Goal: Information Seeking & Learning: Learn about a topic

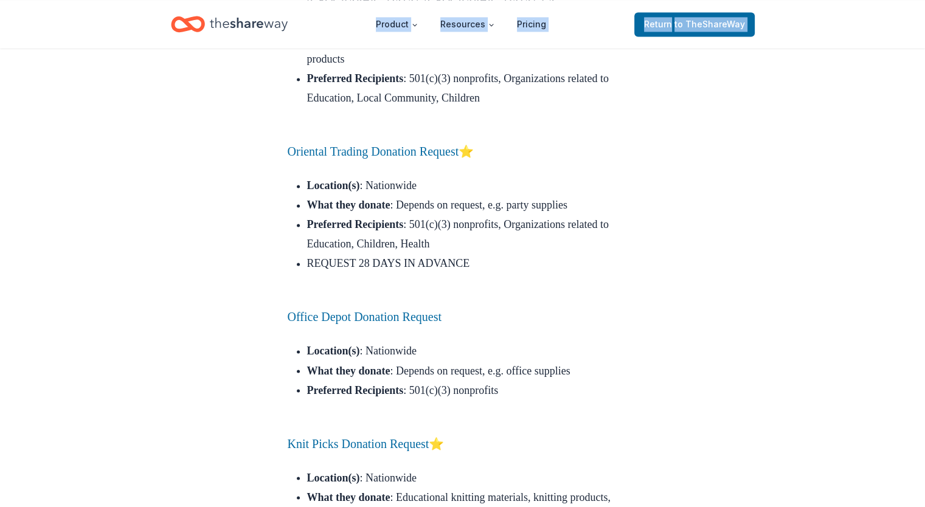
scroll to position [11178, 0]
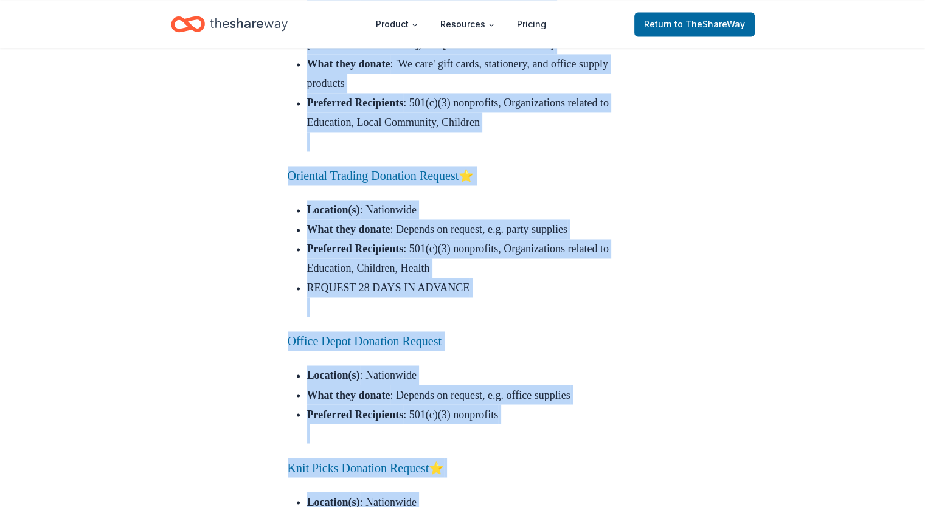
drag, startPoint x: 281, startPoint y: 164, endPoint x: 322, endPoint y: 59, distance: 112.9
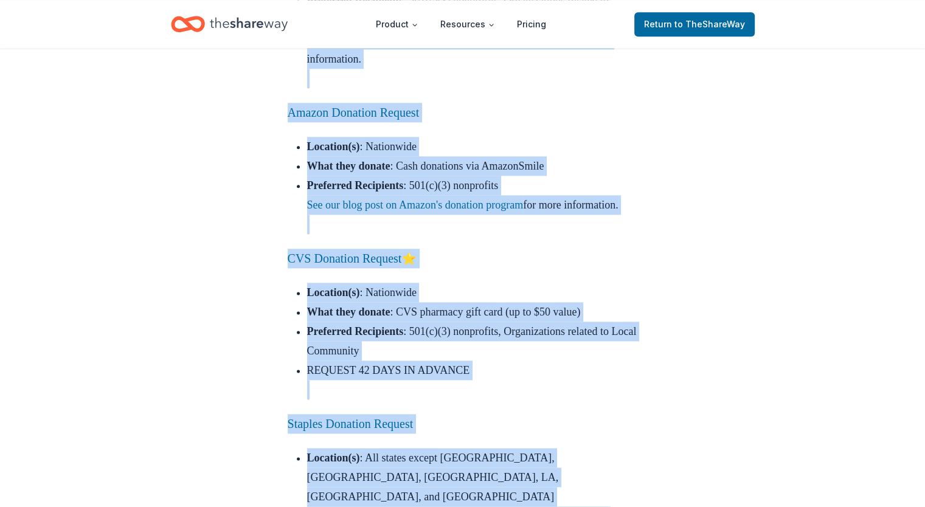
scroll to position [10815, 0]
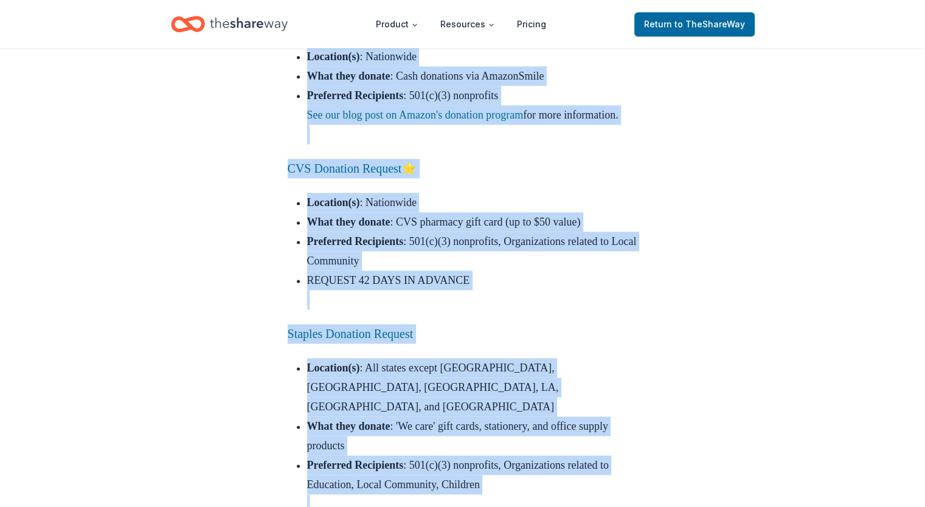
copy div "Dunkin' Donuts Donation Request Location(s) : ​​All states except AK, HI, ID, M…"
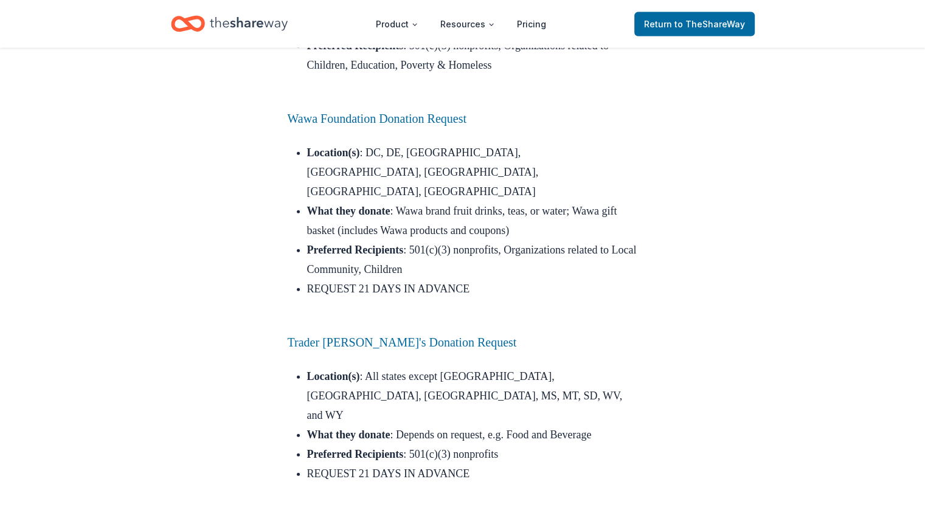
scroll to position [7484, 0]
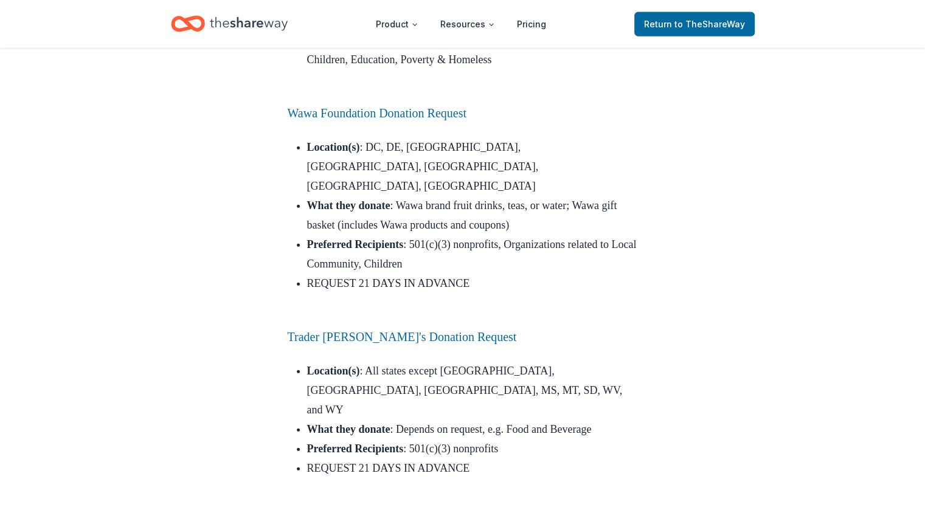
drag, startPoint x: 485, startPoint y: 385, endPoint x: 268, endPoint y: 264, distance: 248.7
drag, startPoint x: 434, startPoint y: 326, endPoint x: 626, endPoint y: 245, distance: 208.0
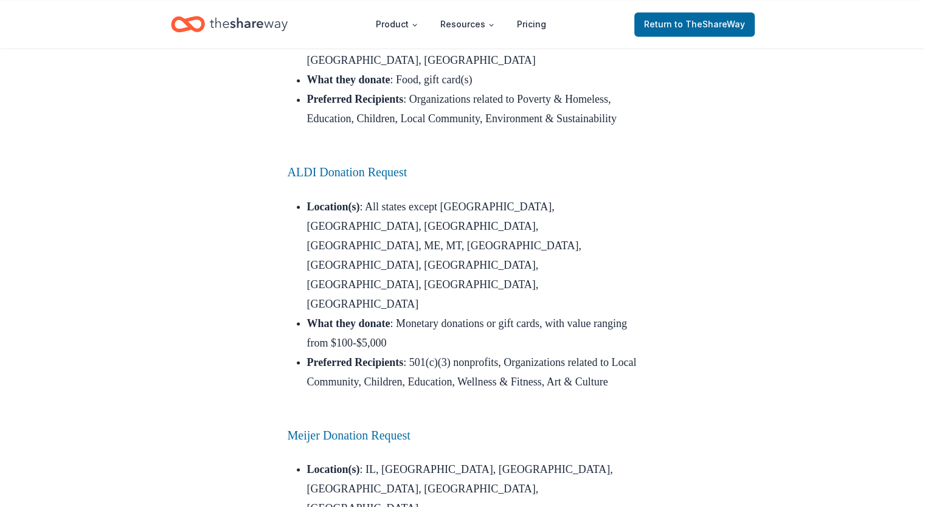
scroll to position [6902, 0]
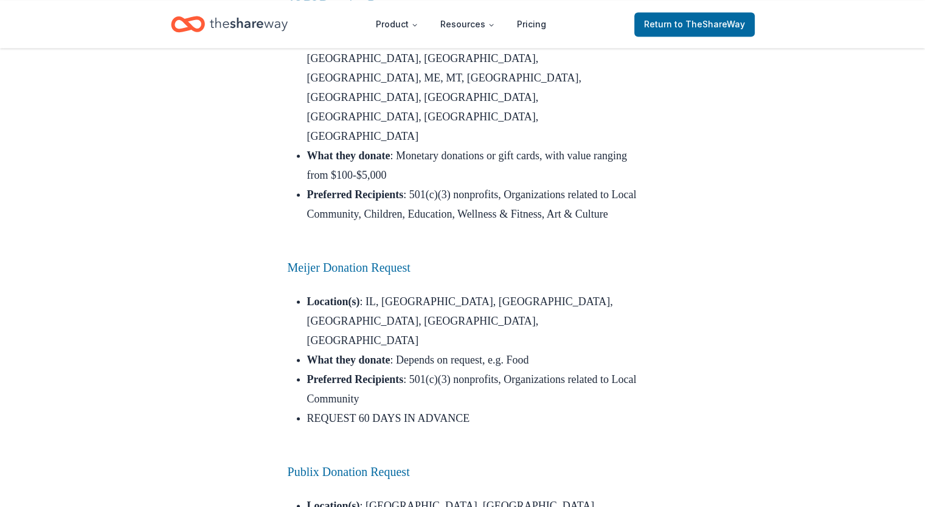
drag, startPoint x: 569, startPoint y: 149, endPoint x: 263, endPoint y: 378, distance: 382.5
copy div "Kendra Scott Donation Request Location(s) : ​​Nationwide What they donate : Jew…"
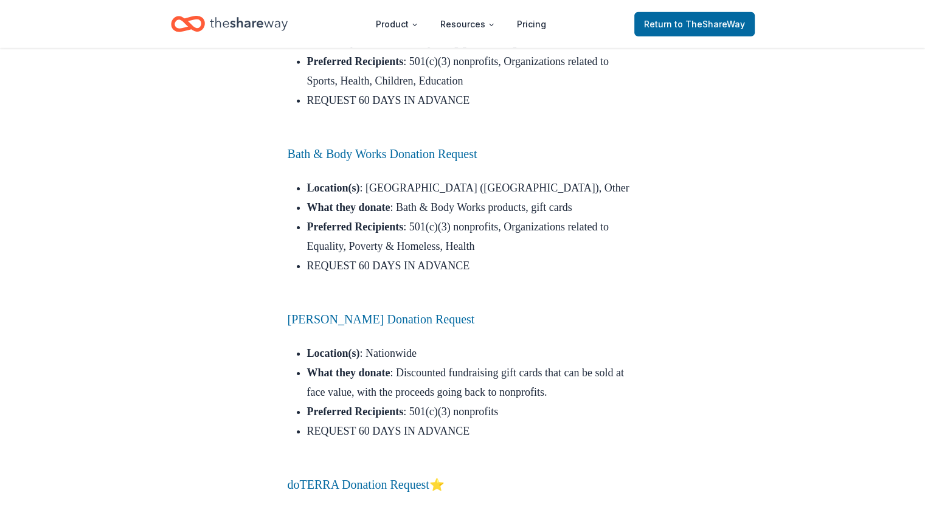
scroll to position [8542, 0]
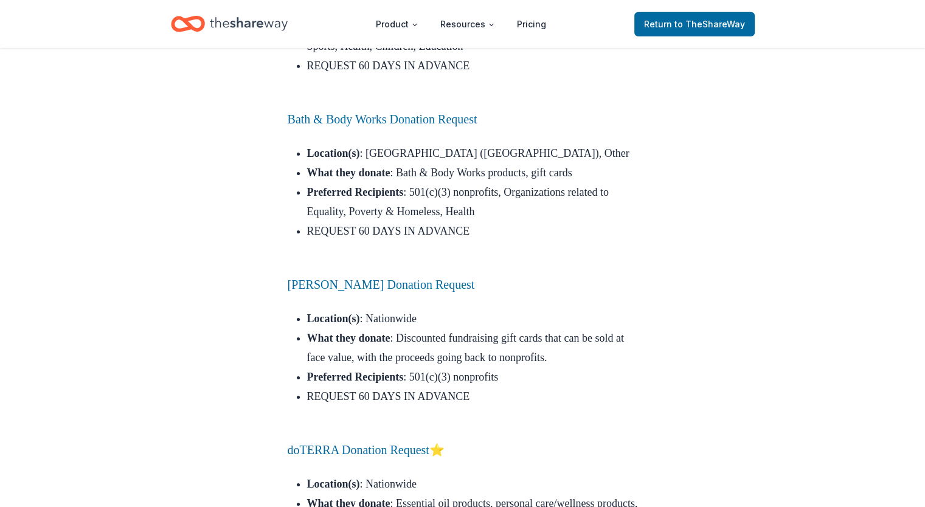
drag, startPoint x: 280, startPoint y: 145, endPoint x: 560, endPoint y: 260, distance: 303.4
copy div "Dick's Sporting Goods Donation Request Location(s) : ​​Nationwide What they don…"
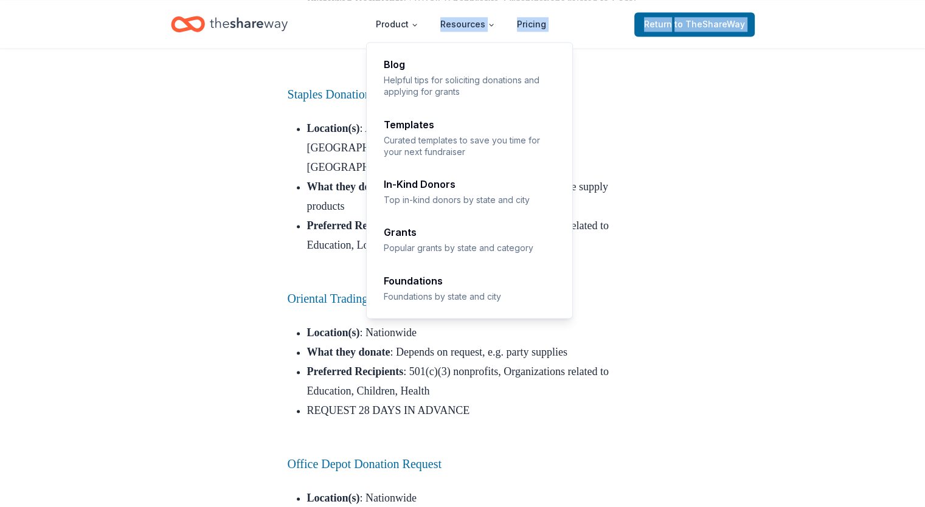
scroll to position [11033, 0]
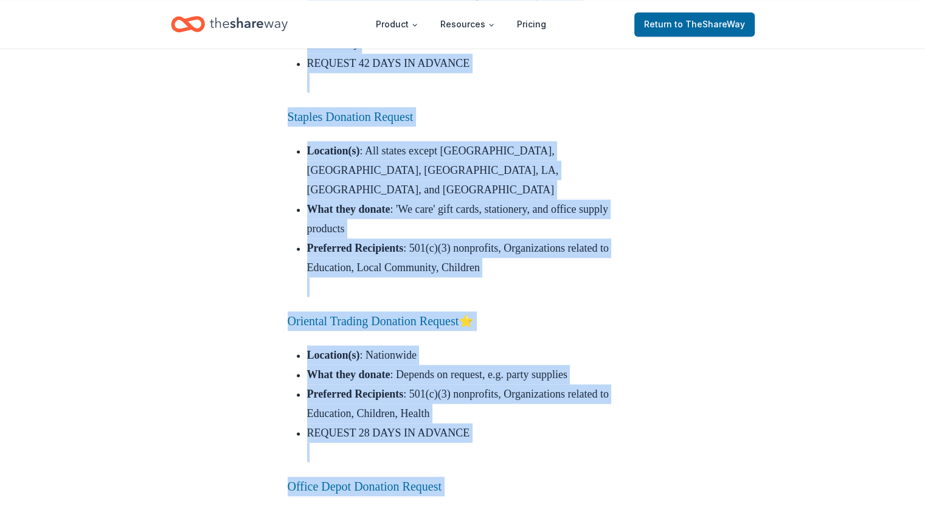
drag, startPoint x: 285, startPoint y: 180, endPoint x: 553, endPoint y: 189, distance: 268.5
copy div "Walmart Donation Request Location(s) : ​​Nationwide What they donate : Grants; …"
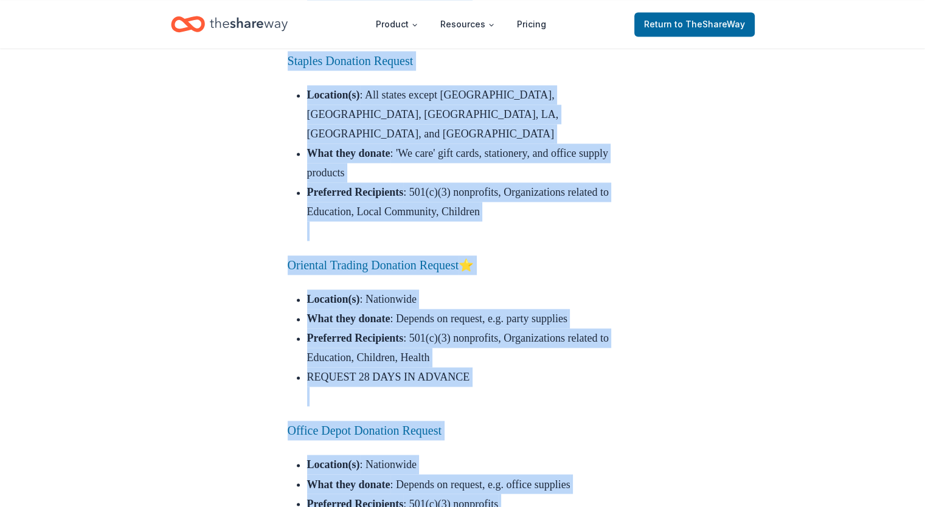
scroll to position [11104, 0]
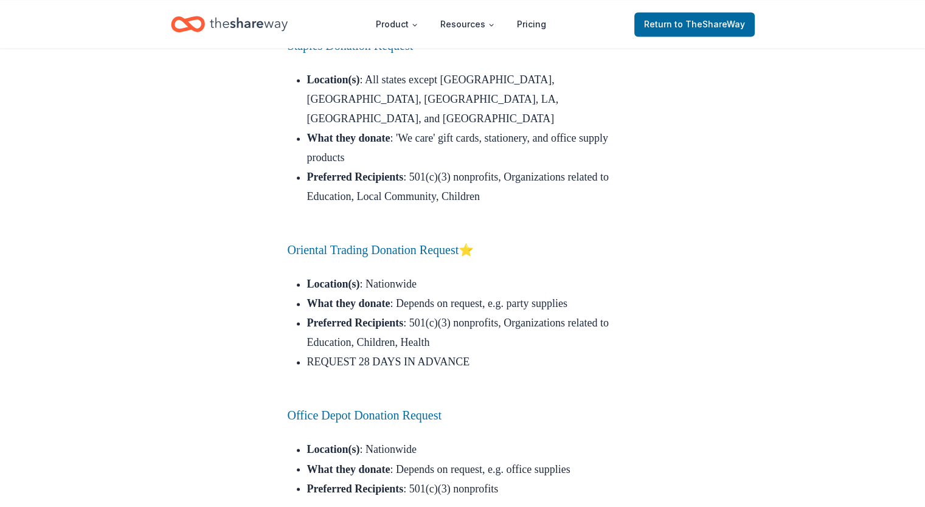
drag, startPoint x: 587, startPoint y: 212, endPoint x: 274, endPoint y: 172, distance: 314.8
copy em "The following popular retailers do not have active giving programs that are ope…"
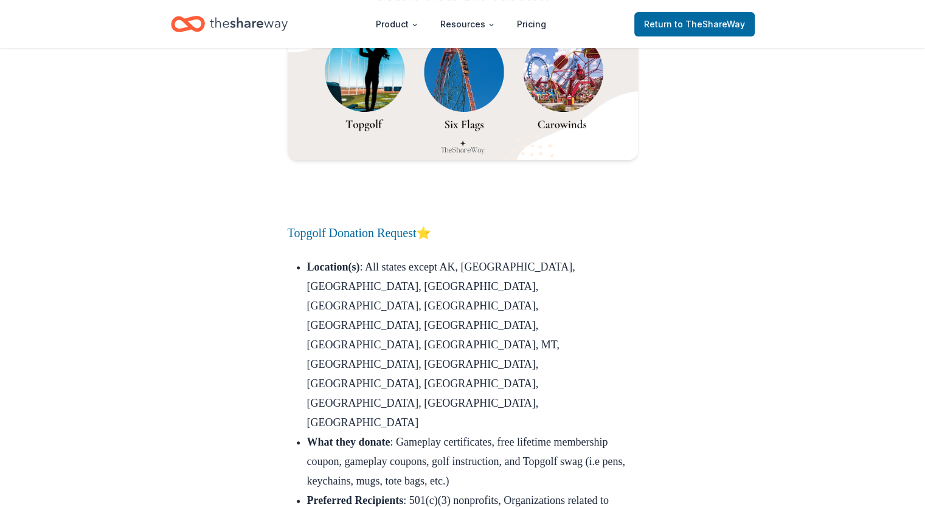
scroll to position [14388, 0]
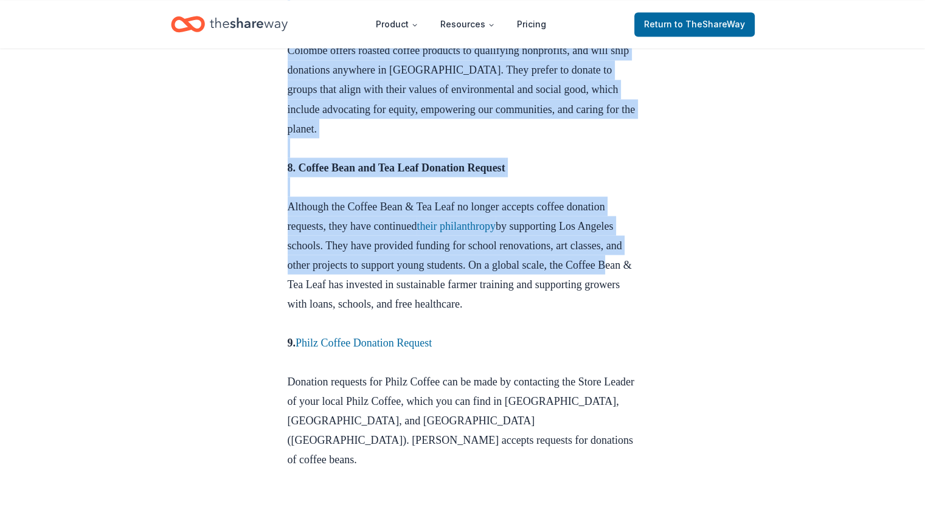
scroll to position [2212, 0]
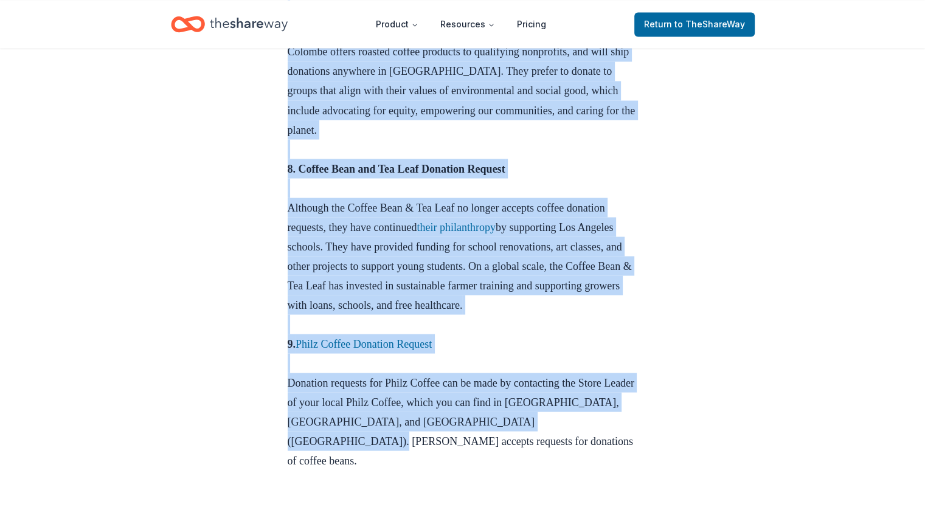
drag, startPoint x: 290, startPoint y: 254, endPoint x: 636, endPoint y: 229, distance: 347.1
copy div "Coffee Company Donation Programs and other Philanthropic Efforts 1. Starbucks C…"
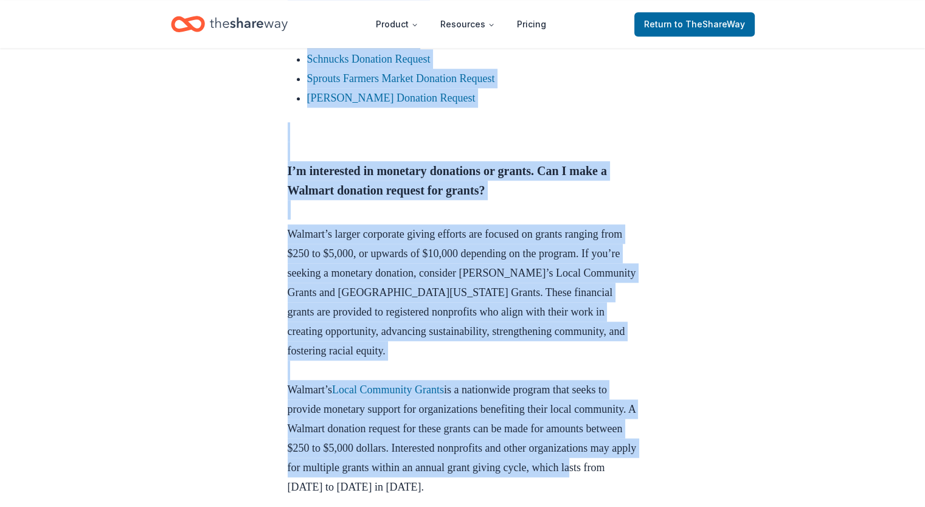
scroll to position [1213, 0]
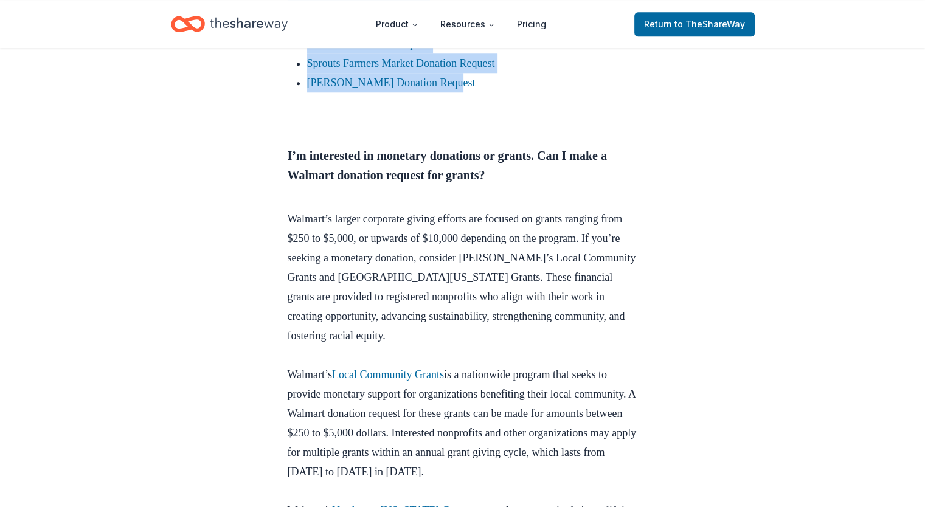
drag, startPoint x: 288, startPoint y: 110, endPoint x: 478, endPoint y: 103, distance: 190.6
copy div "If you are looking for product and gift card donation, the following companies …"
click at [403, 381] on link "Local Community Grants" at bounding box center [388, 375] width 112 height 12
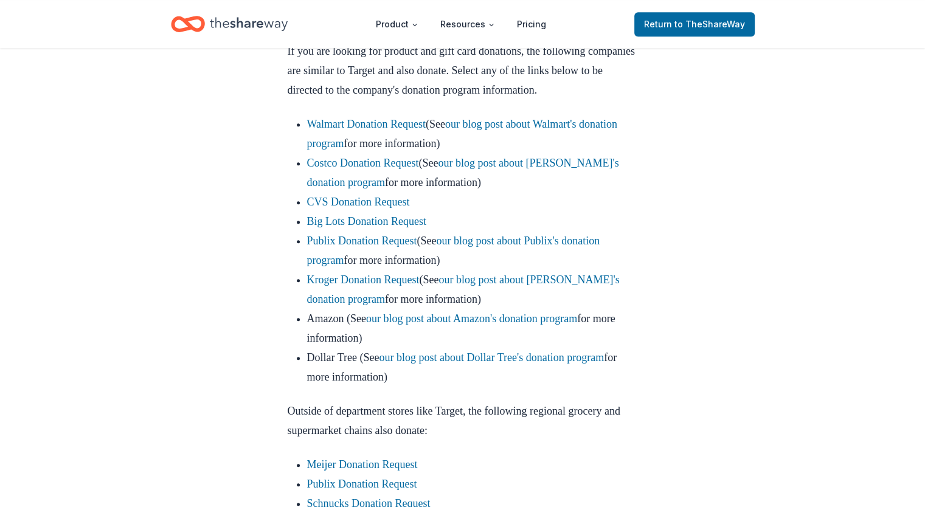
scroll to position [800, 0]
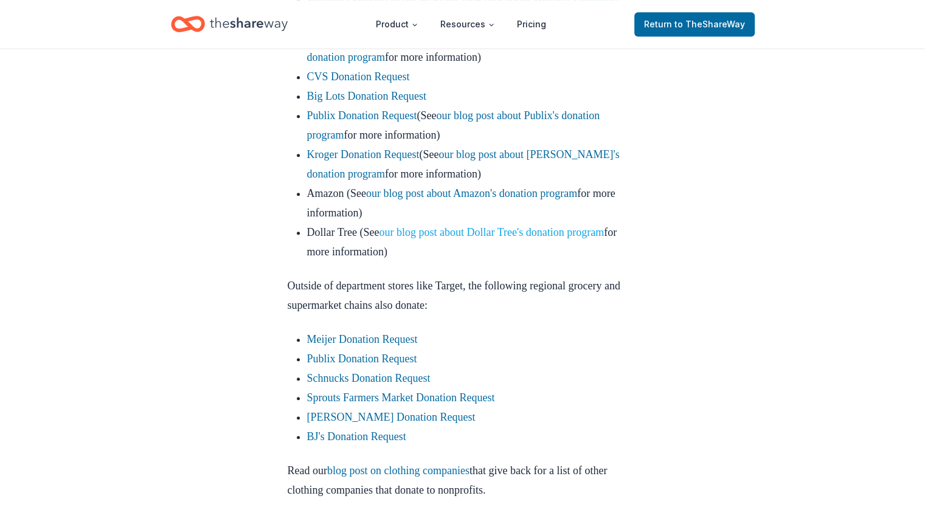
click at [556, 239] on link "our blog post about Dollar Tree's donation program" at bounding box center [491, 232] width 225 height 12
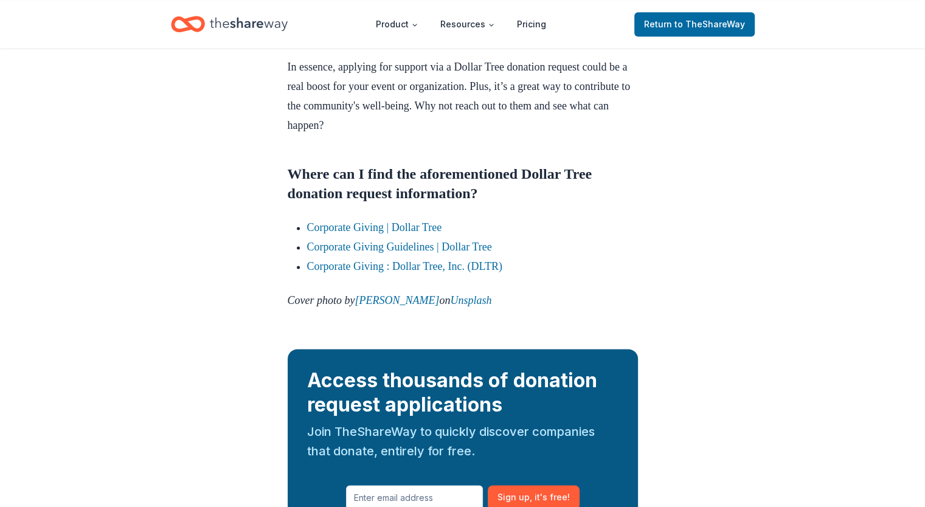
scroll to position [1548, 0]
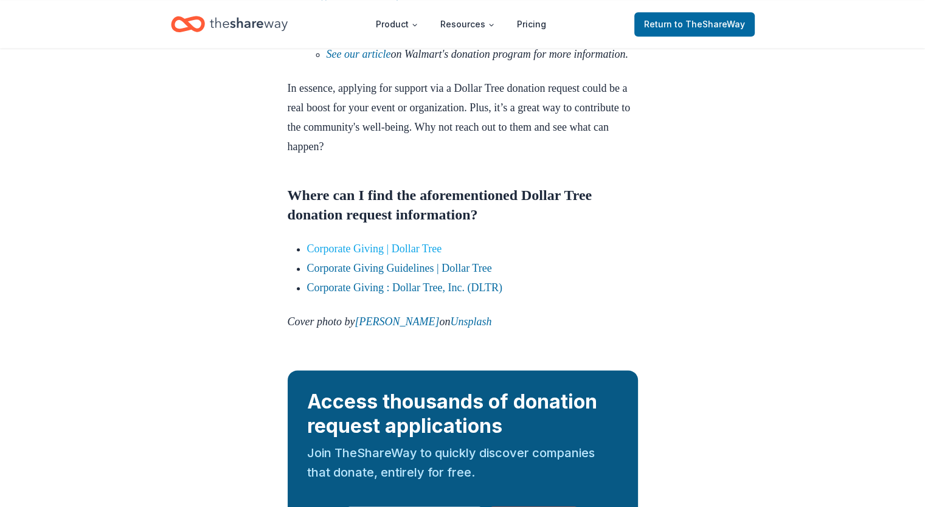
click at [372, 255] on link "Corporate Giving | Dollar Tree" at bounding box center [374, 249] width 135 height 12
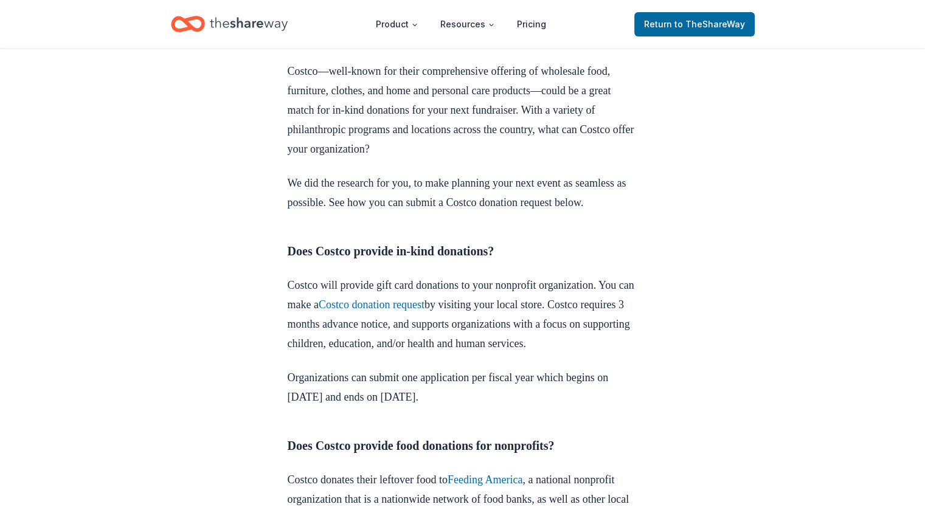
scroll to position [489, 0]
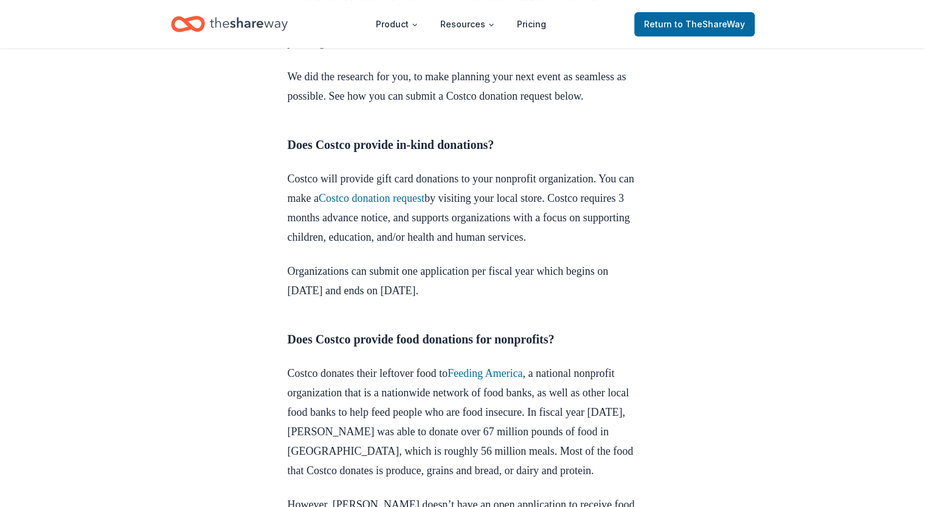
drag, startPoint x: 487, startPoint y: 217, endPoint x: 490, endPoint y: 322, distance: 104.7
copy div "by visiting your local store. Costco requires 3 months advance notice, and supp…"
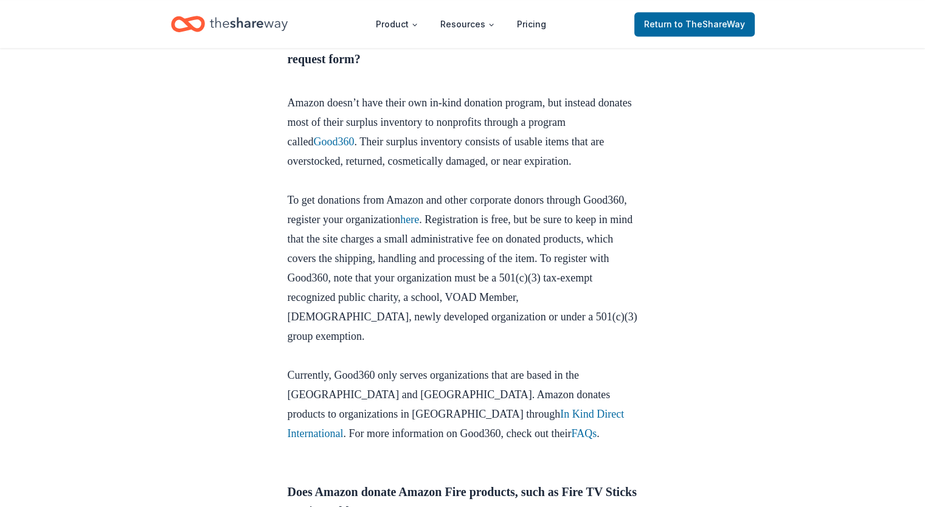
scroll to position [689, 0]
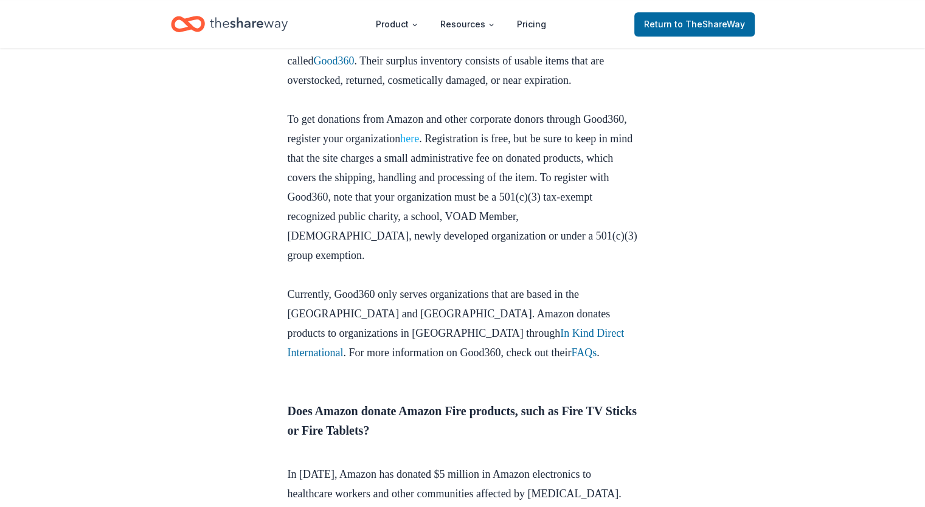
click at [419, 145] on link "here" at bounding box center [409, 139] width 19 height 12
